Goal: Check status: Check status

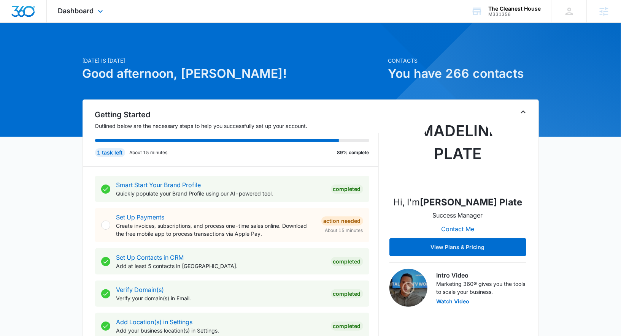
click at [84, 21] on div "Dashboard Apps Reputation Forms CRM Email Social POS Content Ads Intelligence F…" at bounding box center [82, 11] width 70 height 22
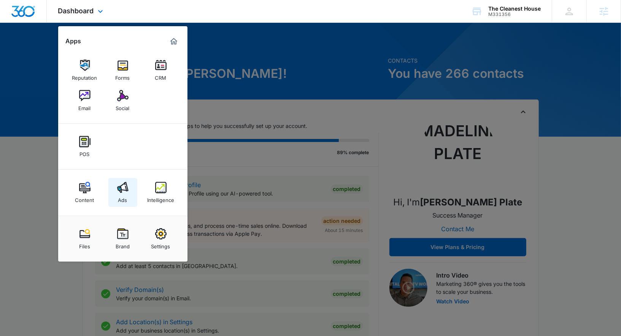
click at [126, 196] on div "Ads" at bounding box center [122, 198] width 9 height 10
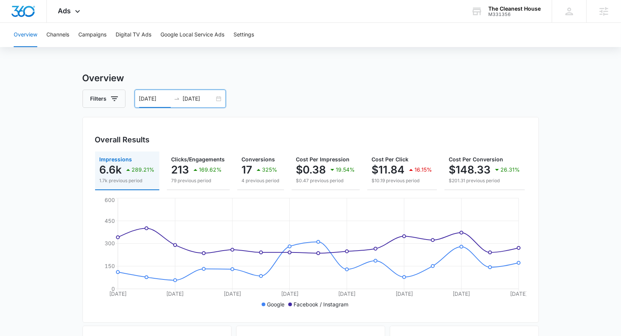
click at [165, 99] on input "07/24/2025" at bounding box center [155, 99] width 32 height 8
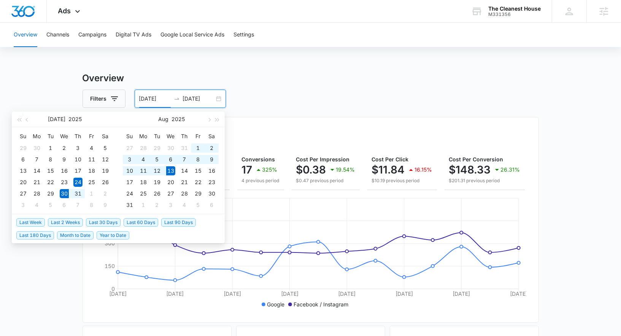
click at [75, 222] on span "Last 2 Weeks" at bounding box center [65, 223] width 35 height 8
type input "07/30/2025"
type input "08/13/2025"
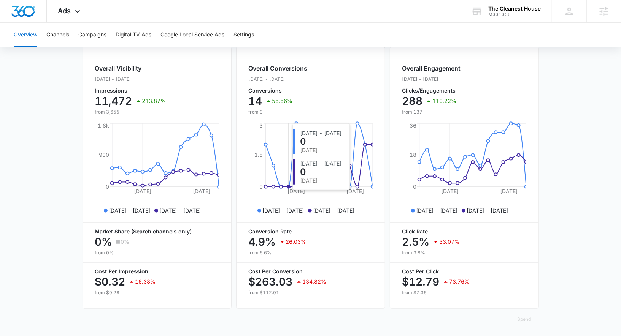
scroll to position [37, 0]
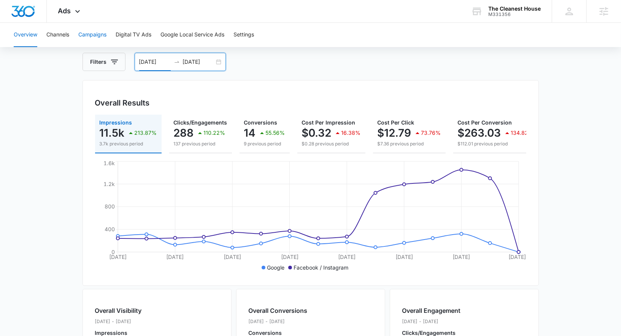
click at [103, 36] on button "Campaigns" at bounding box center [92, 35] width 28 height 24
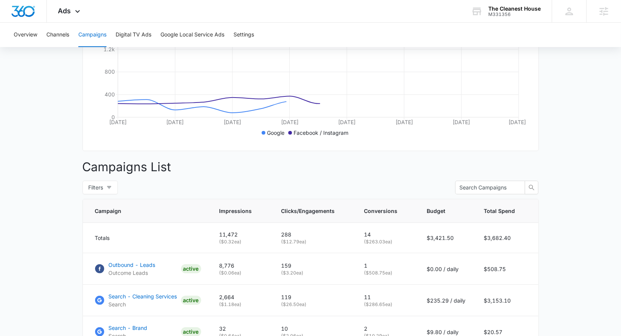
scroll to position [235, 0]
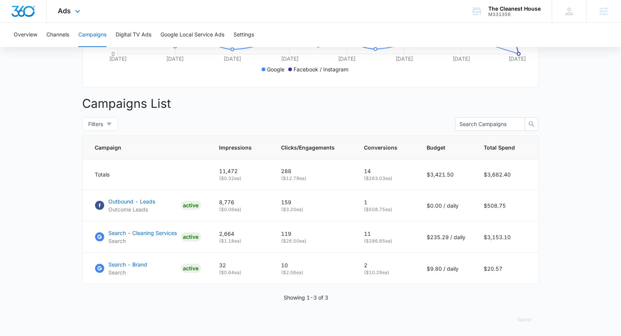
click at [64, 16] on div "Ads Apps Reputation Forms CRM Email Social POS Content Ads Intelligence Files B…" at bounding box center [70, 11] width 47 height 22
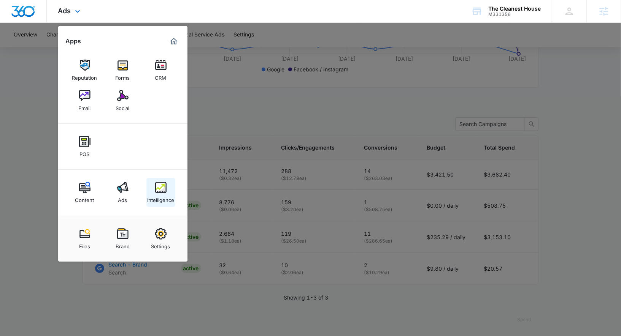
click at [160, 187] on img at bounding box center [160, 187] width 11 height 11
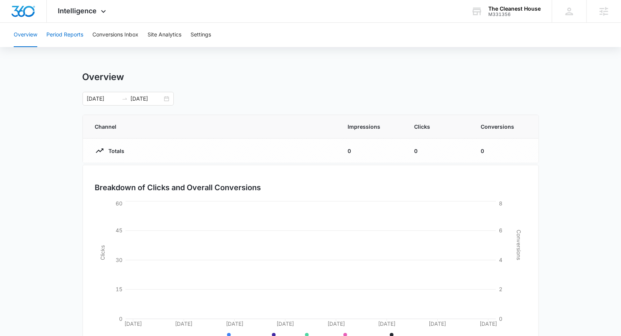
click at [75, 39] on button "Period Reports" at bounding box center [64, 35] width 37 height 24
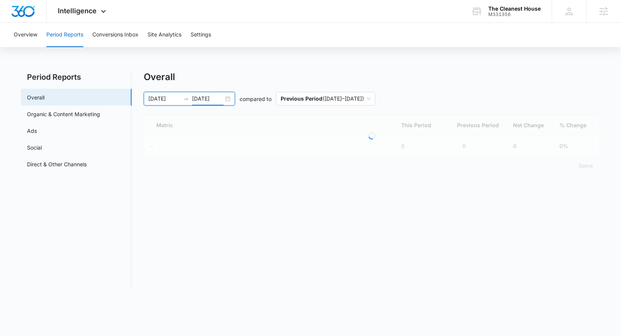
click at [207, 100] on input "08/13/2025" at bounding box center [208, 99] width 32 height 8
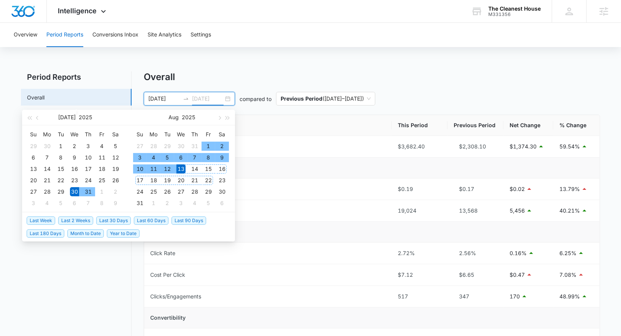
type input "08/13/2025"
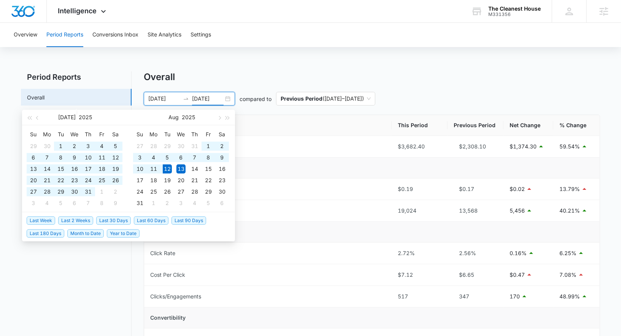
click at [146, 220] on span "Last 60 Days" at bounding box center [151, 221] width 35 height 8
type input "06/13/2025"
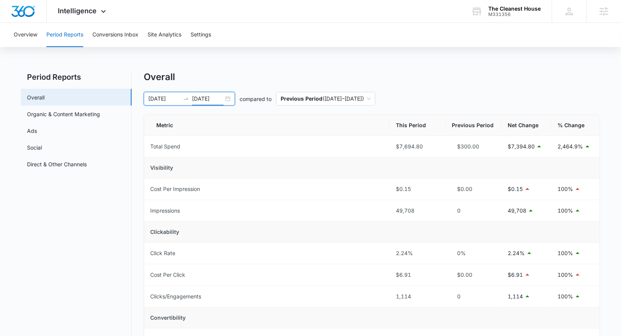
click at [210, 98] on input "08/12/2025" at bounding box center [208, 99] width 32 height 8
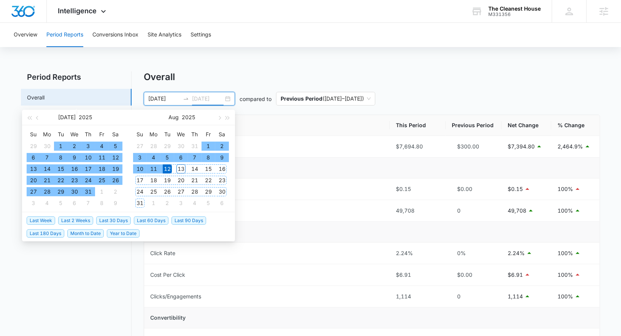
type input "08/12/2025"
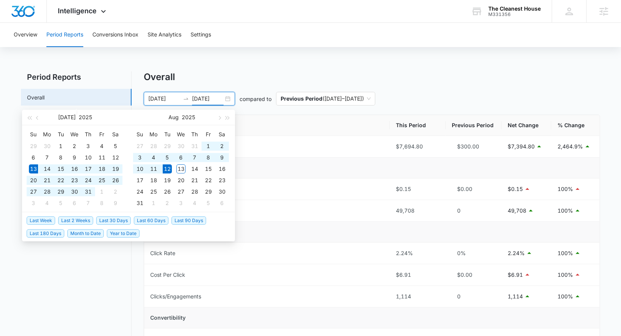
click at [118, 222] on span "Last 30 Days" at bounding box center [113, 221] width 35 height 8
type input "07/13/2025"
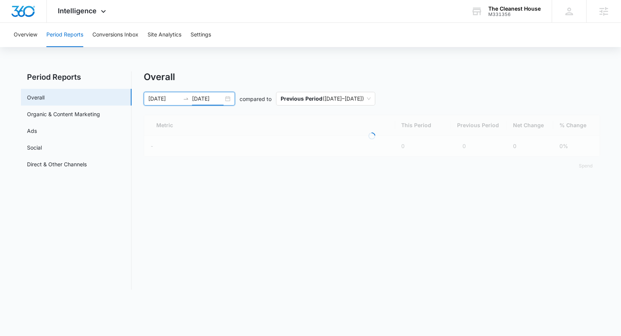
click at [291, 75] on div "Overall" at bounding box center [372, 76] width 456 height 11
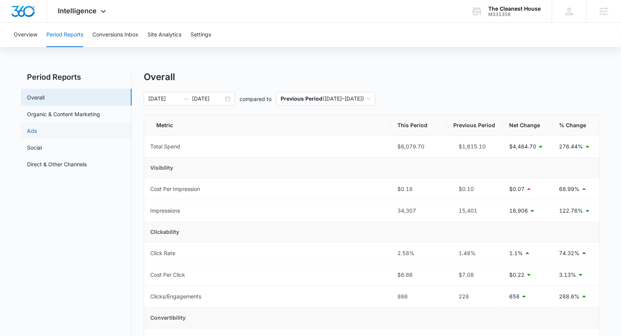
click at [37, 134] on link "Ads" at bounding box center [32, 131] width 10 height 8
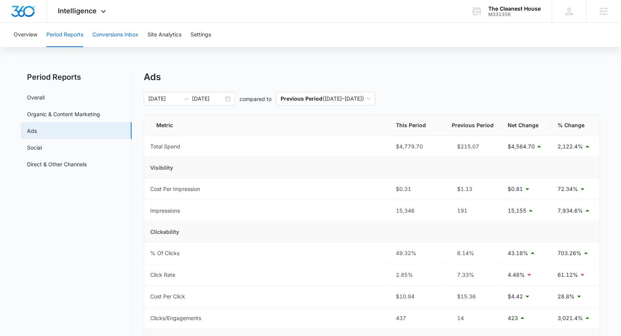
click at [122, 35] on button "Conversions Inbox" at bounding box center [115, 35] width 46 height 24
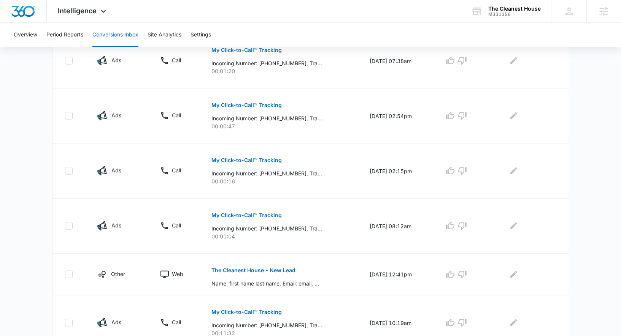
scroll to position [462, 0]
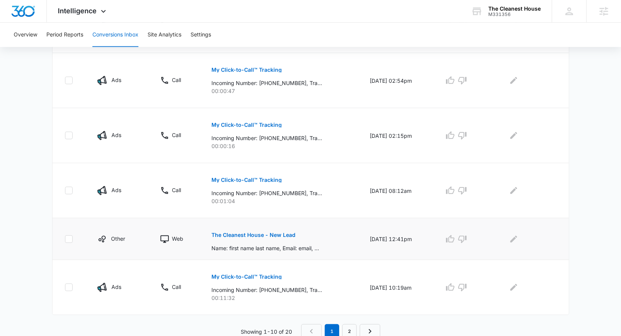
click at [278, 230] on button "The Cleanest House - New Lead" at bounding box center [253, 235] width 84 height 18
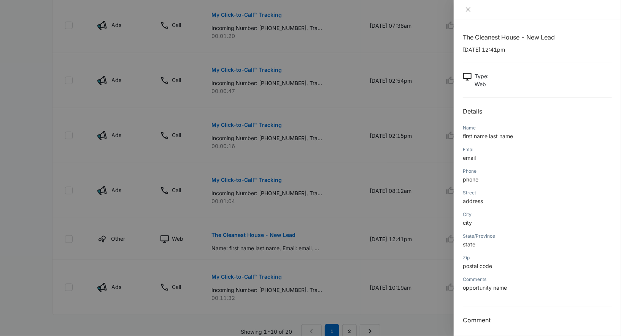
click at [316, 187] on div at bounding box center [310, 168] width 621 height 336
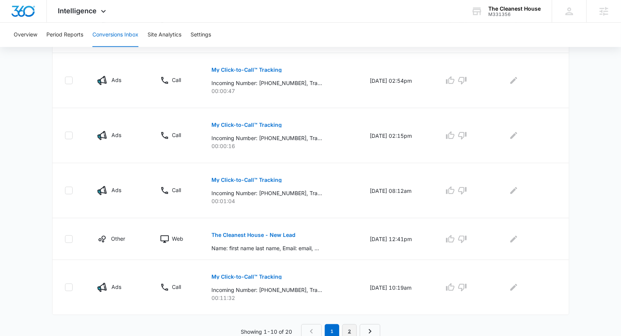
click at [349, 327] on link "2" at bounding box center [349, 332] width 14 height 14
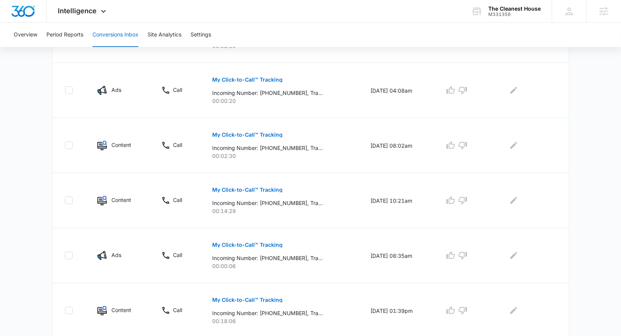
scroll to position [475, 0]
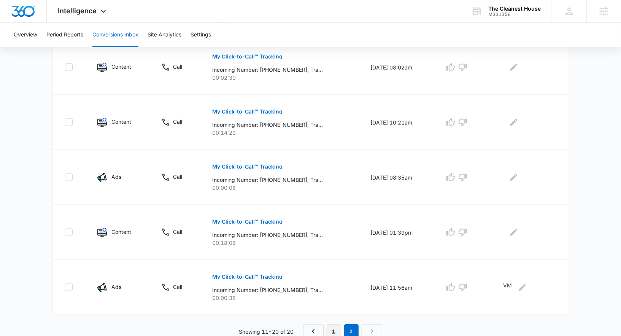
click at [329, 326] on link "1" at bounding box center [333, 332] width 14 height 14
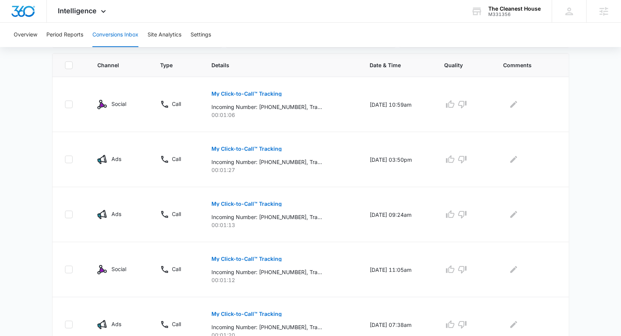
scroll to position [42, 0]
